Goal: Transaction & Acquisition: Purchase product/service

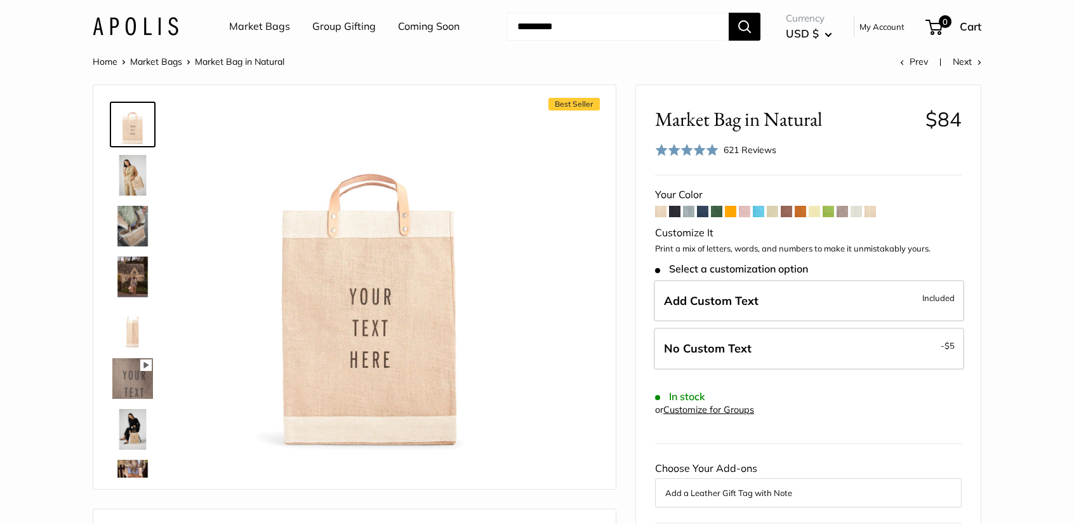
click at [122, 224] on img at bounding box center [132, 226] width 41 height 41
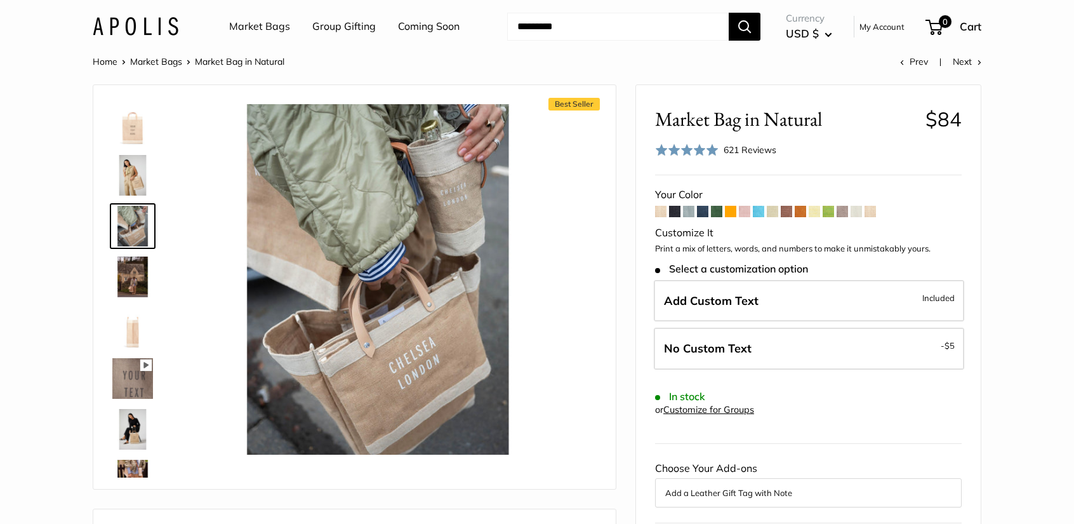
click at [133, 186] on img at bounding box center [132, 175] width 41 height 41
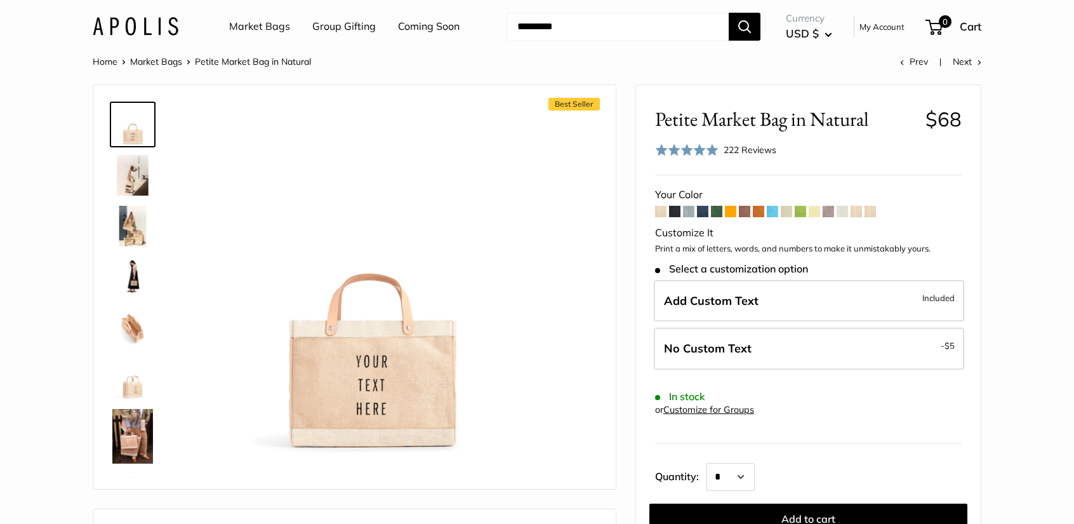
click at [136, 170] on img at bounding box center [132, 175] width 41 height 41
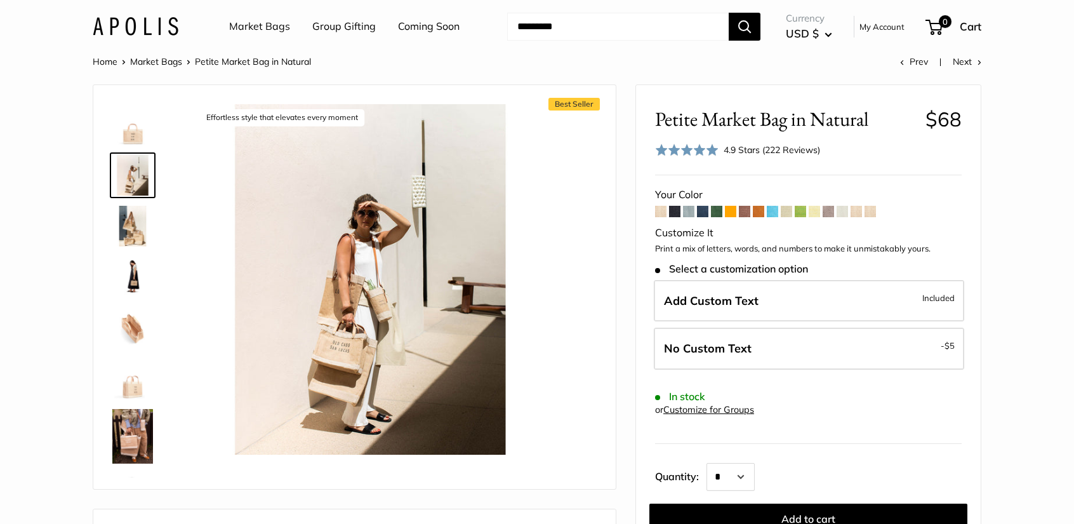
click at [135, 230] on img at bounding box center [132, 226] width 41 height 41
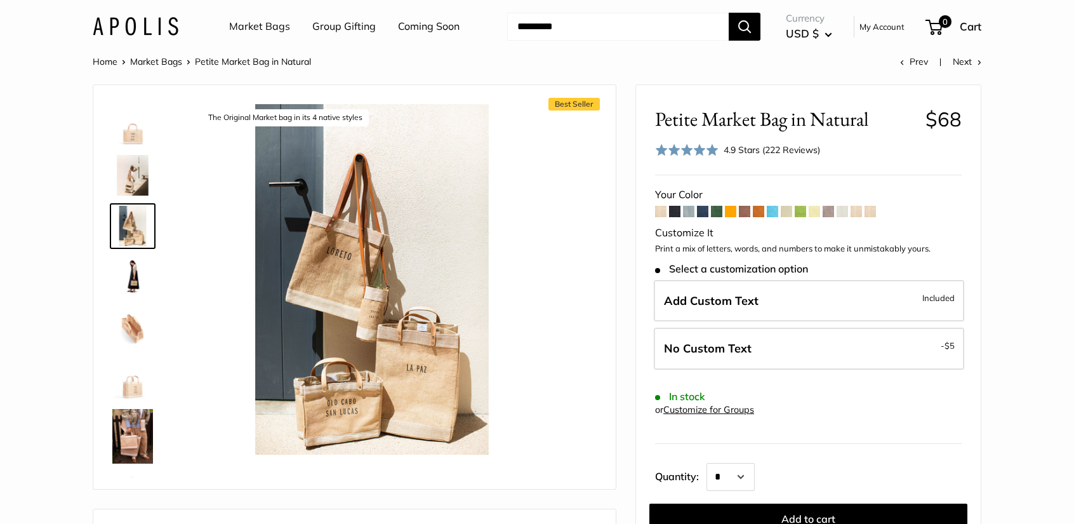
click at [127, 275] on img at bounding box center [132, 276] width 41 height 41
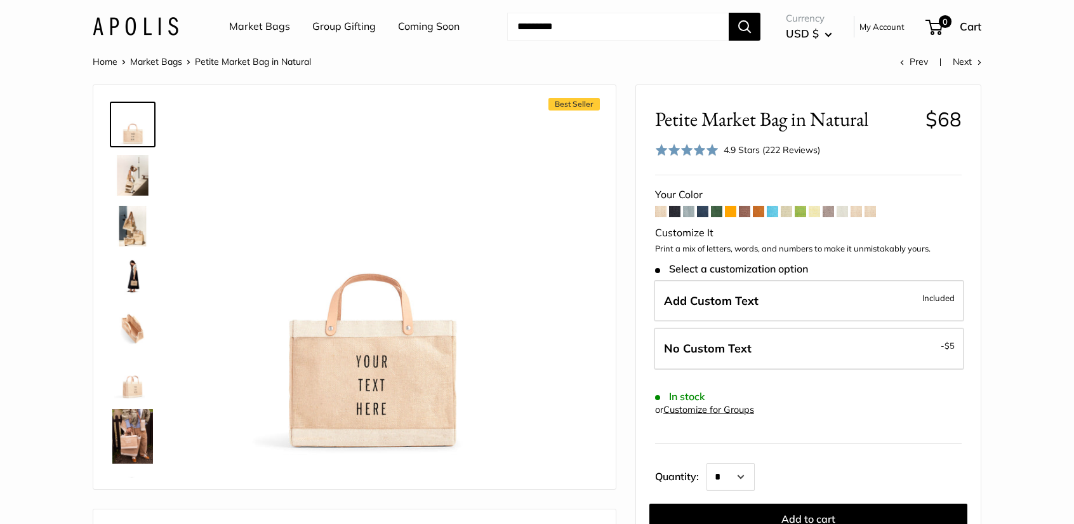
click at [690, 212] on span at bounding box center [688, 211] width 11 height 11
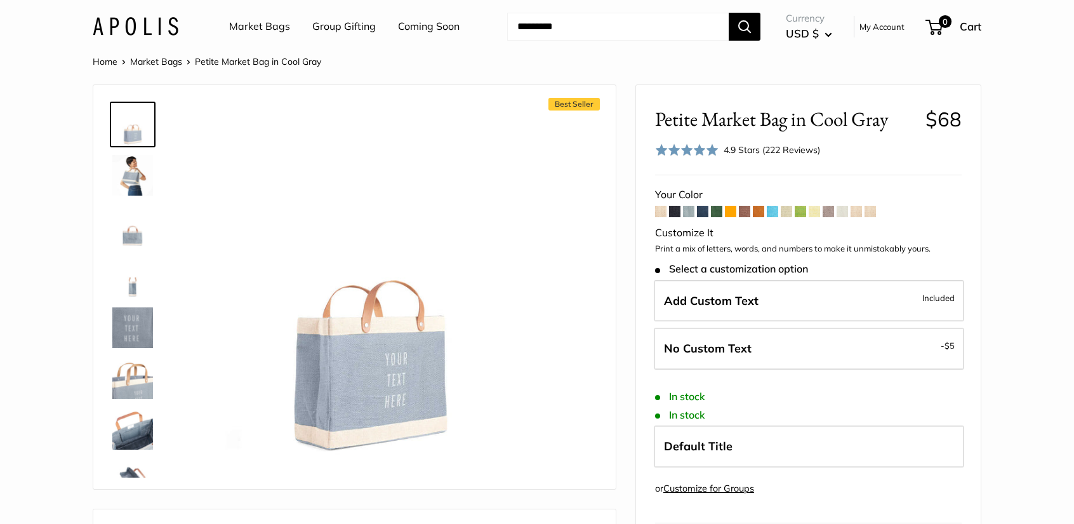
click at [130, 236] on img at bounding box center [132, 226] width 41 height 41
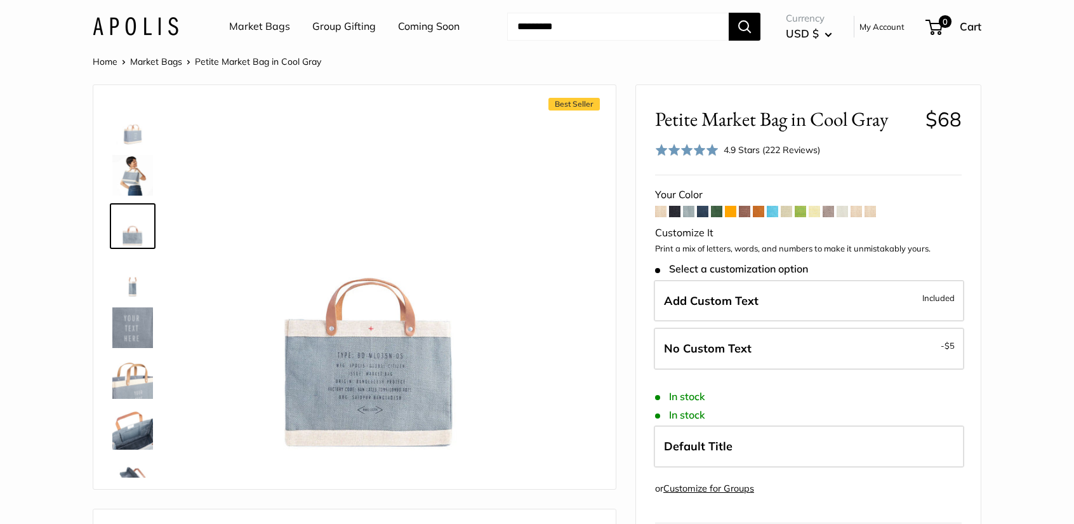
click at [661, 213] on span at bounding box center [660, 211] width 11 height 11
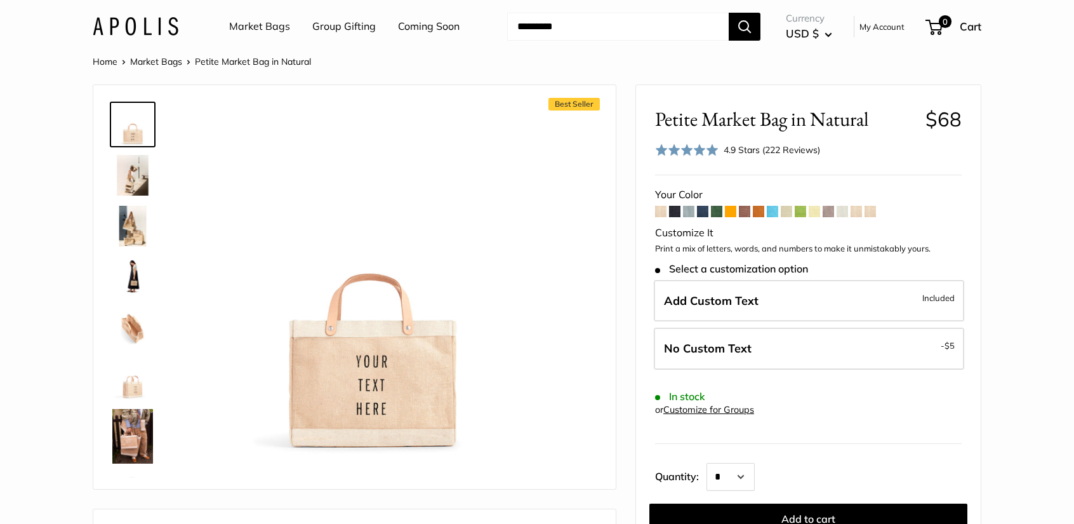
click at [136, 432] on img at bounding box center [132, 436] width 41 height 55
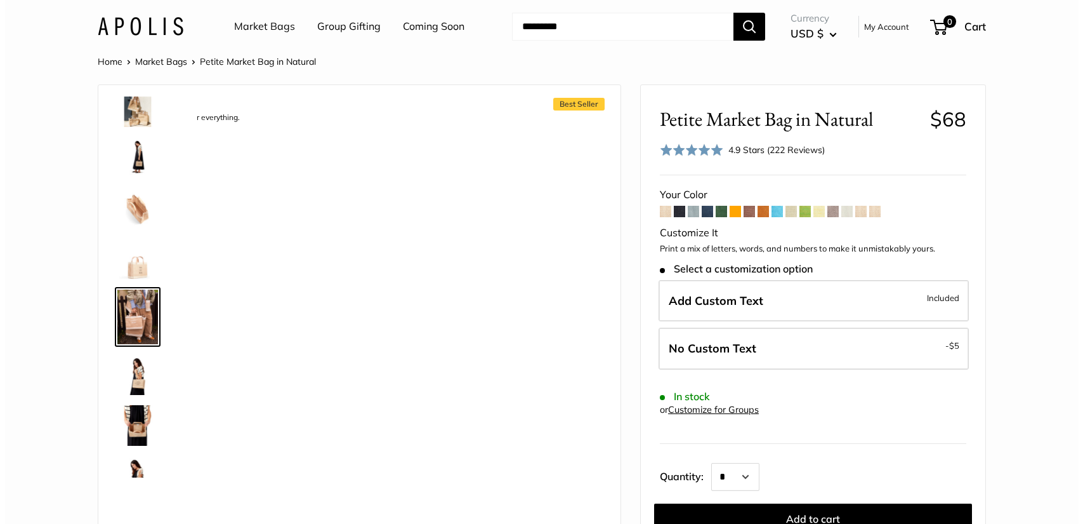
scroll to position [148, 0]
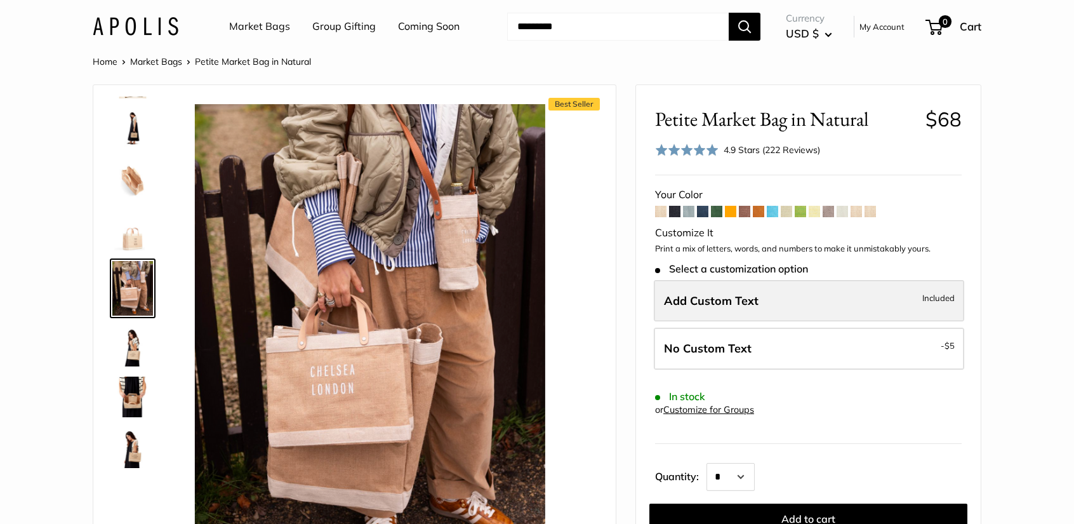
click at [779, 301] on label "Add Custom Text Included" at bounding box center [809, 301] width 310 height 42
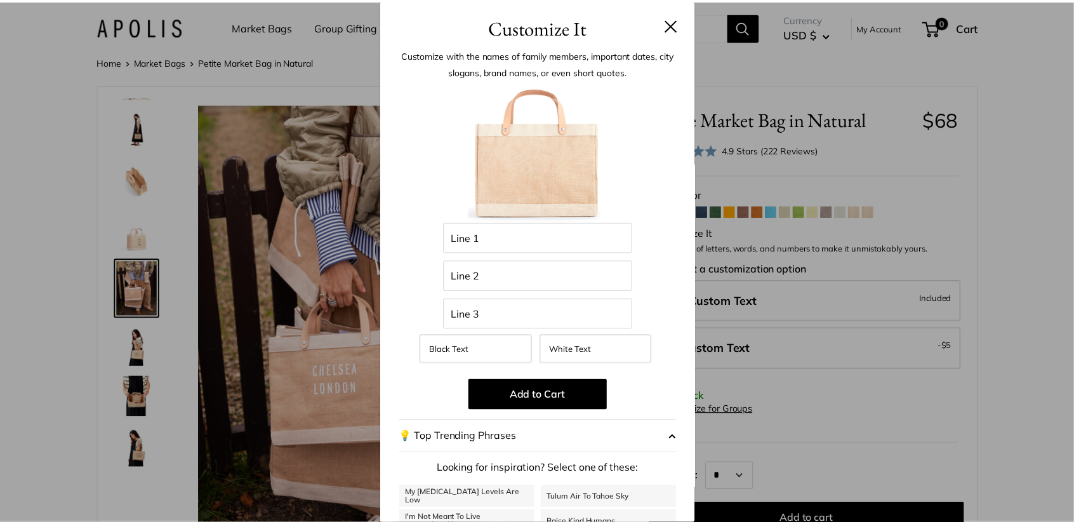
scroll to position [0, 0]
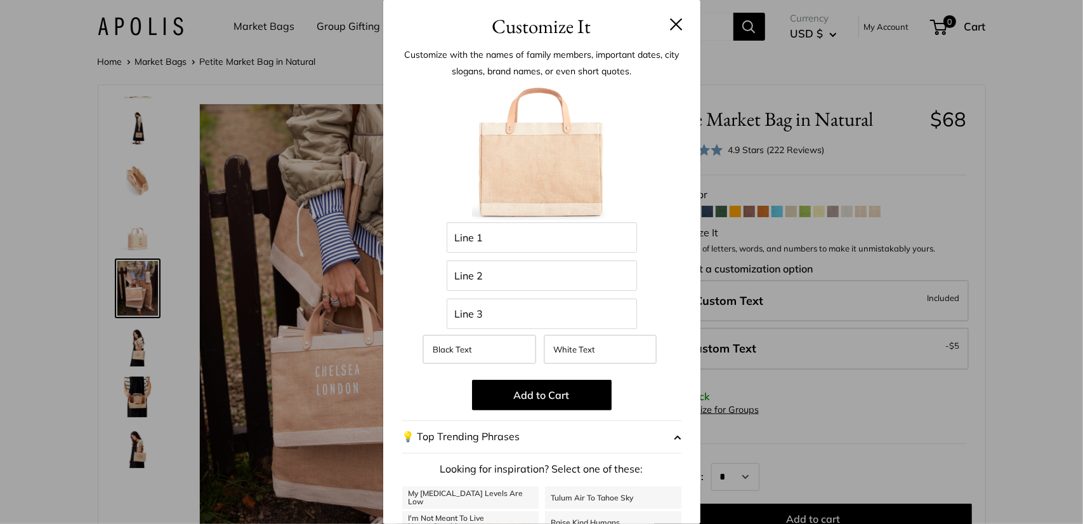
click at [802, 393] on div "Customize It Customize with the names of family members, important dates, city …" at bounding box center [541, 262] width 1083 height 524
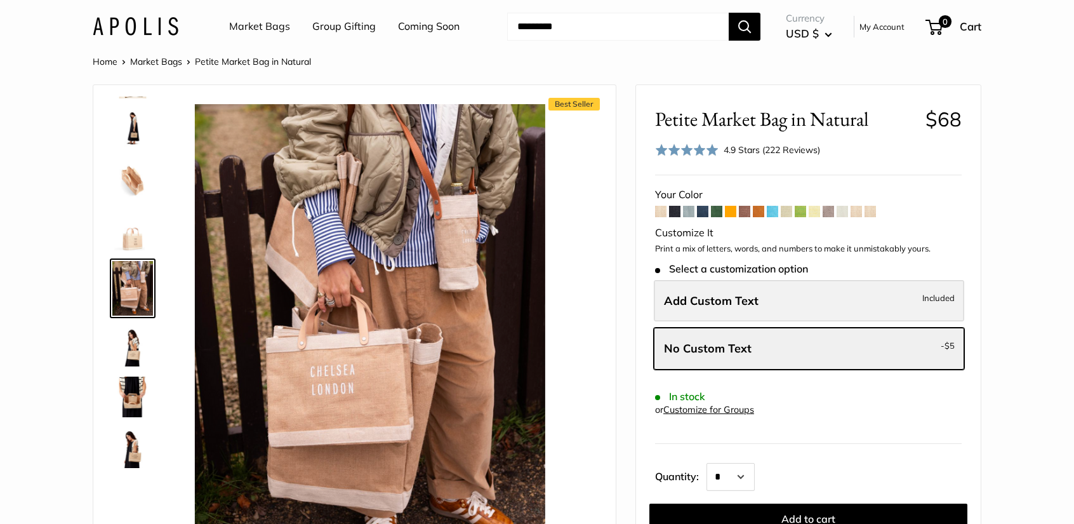
click at [796, 296] on label "Add Custom Text Included" at bounding box center [809, 301] width 310 height 42
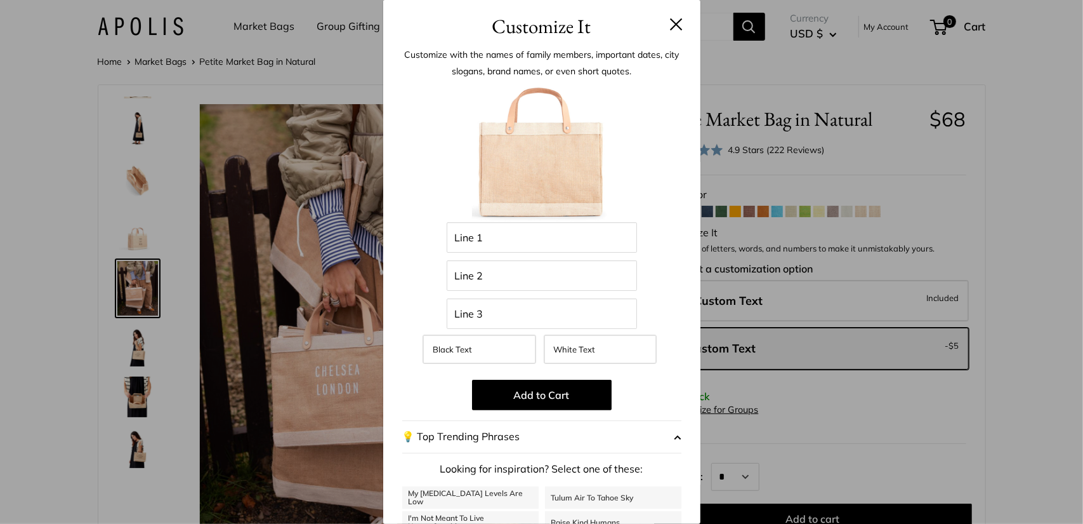
click at [781, 384] on div "Customize It Customize with the names of family members, important dates, city …" at bounding box center [541, 262] width 1083 height 524
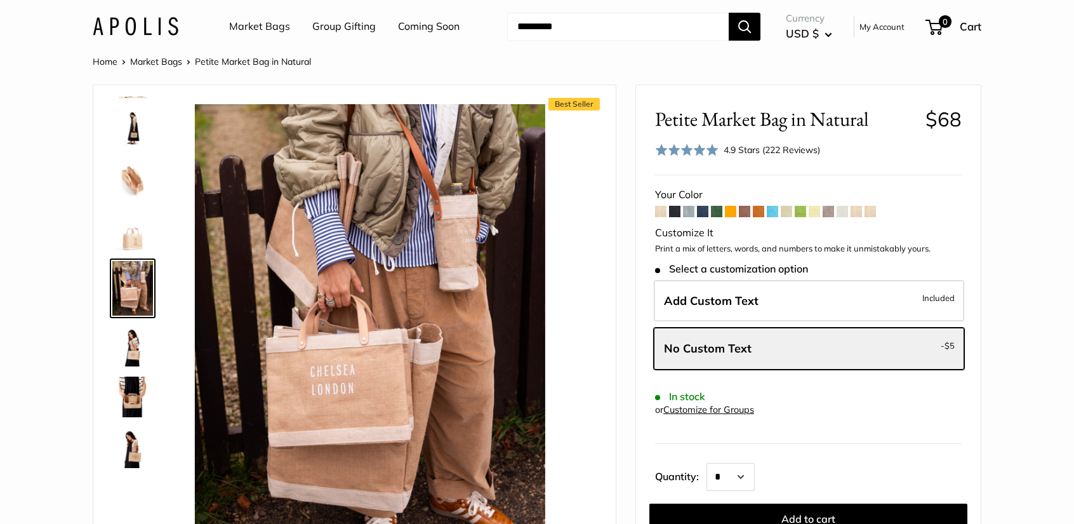
click at [686, 210] on span at bounding box center [688, 211] width 11 height 11
